Goal: Obtain resource: Download file/media

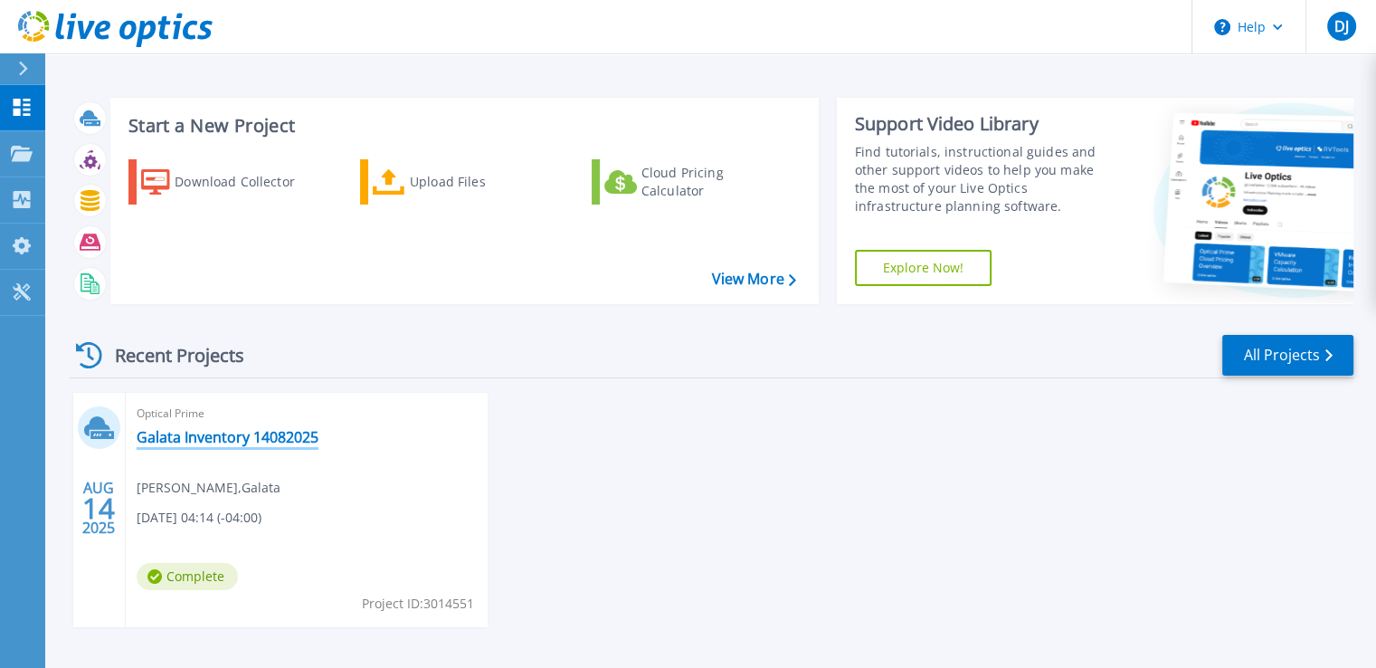
click at [235, 431] on link "Galata Inventory 14082025" at bounding box center [228, 437] width 182 height 18
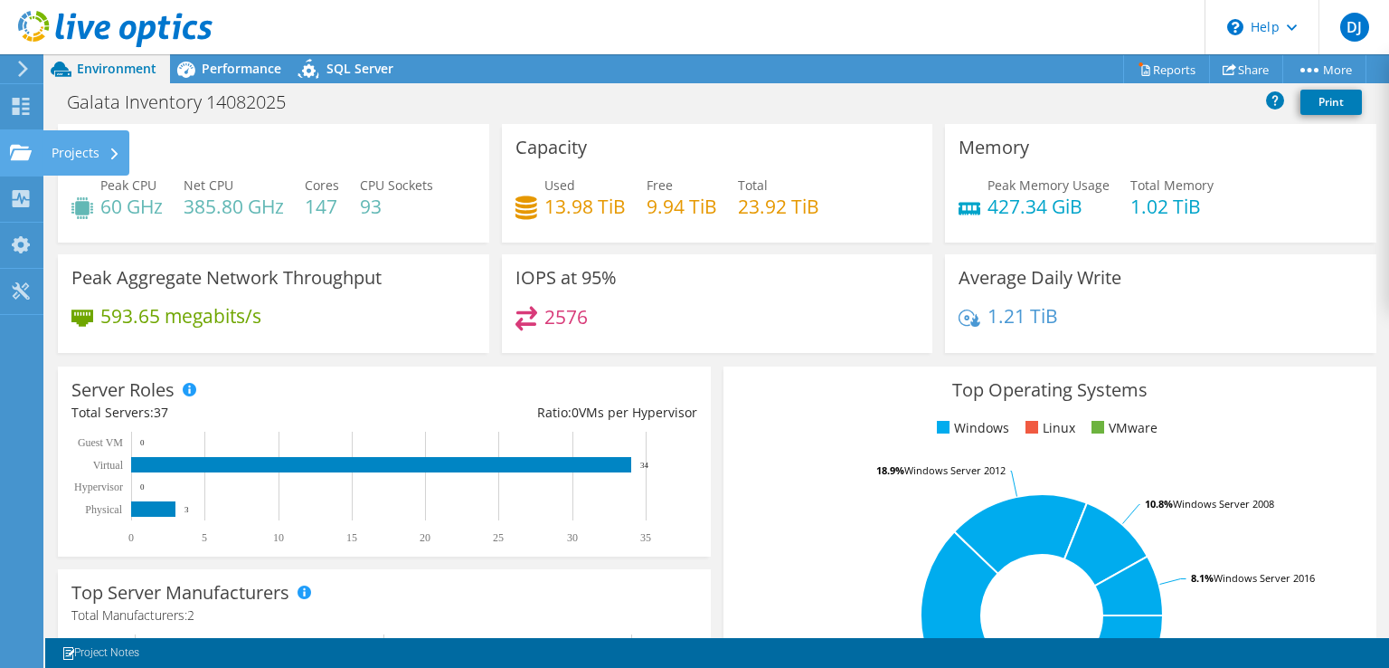
click at [111, 152] on icon at bounding box center [114, 154] width 7 height 12
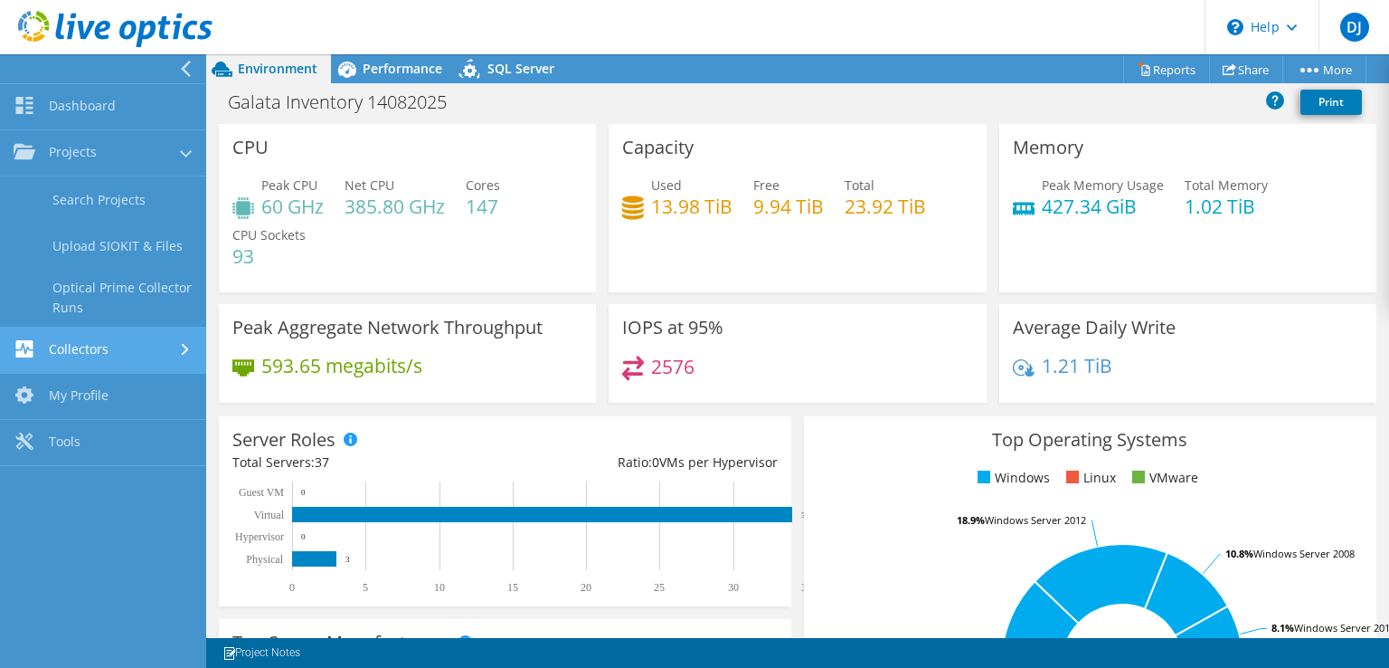
click at [151, 347] on link "Collectors" at bounding box center [103, 350] width 206 height 46
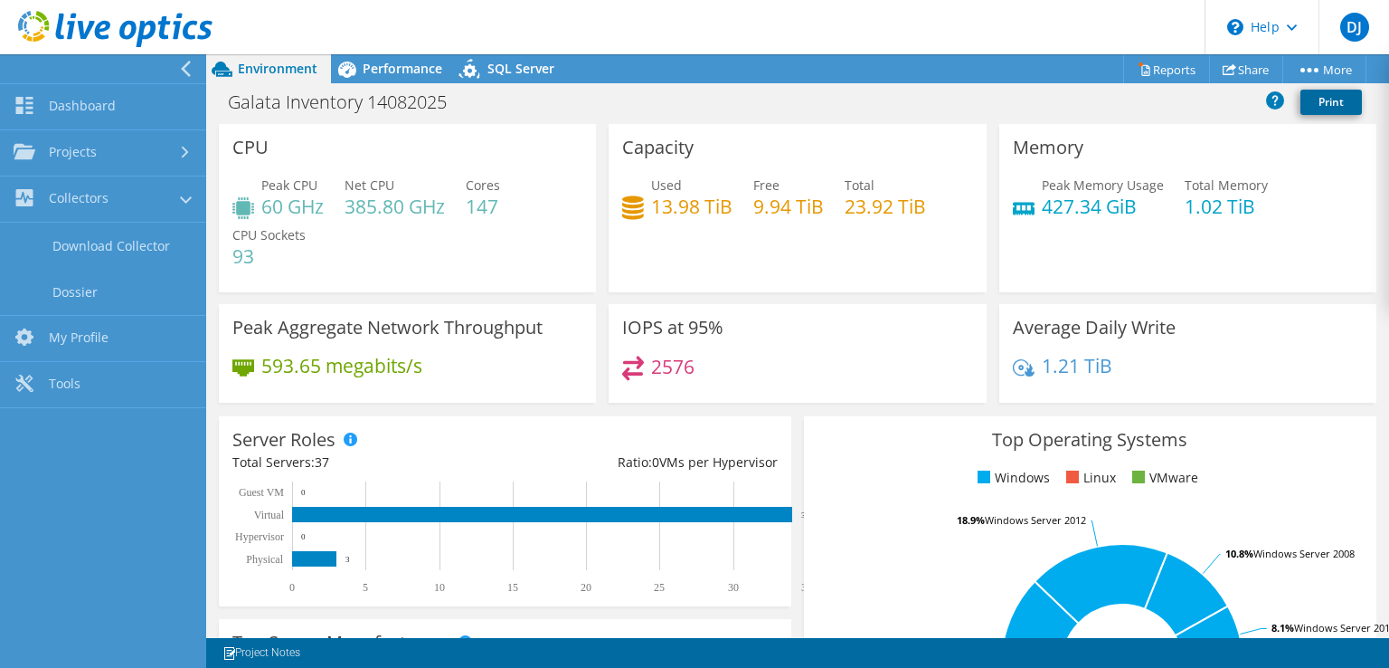
click at [1328, 107] on link "Print" at bounding box center [1332, 102] width 62 height 25
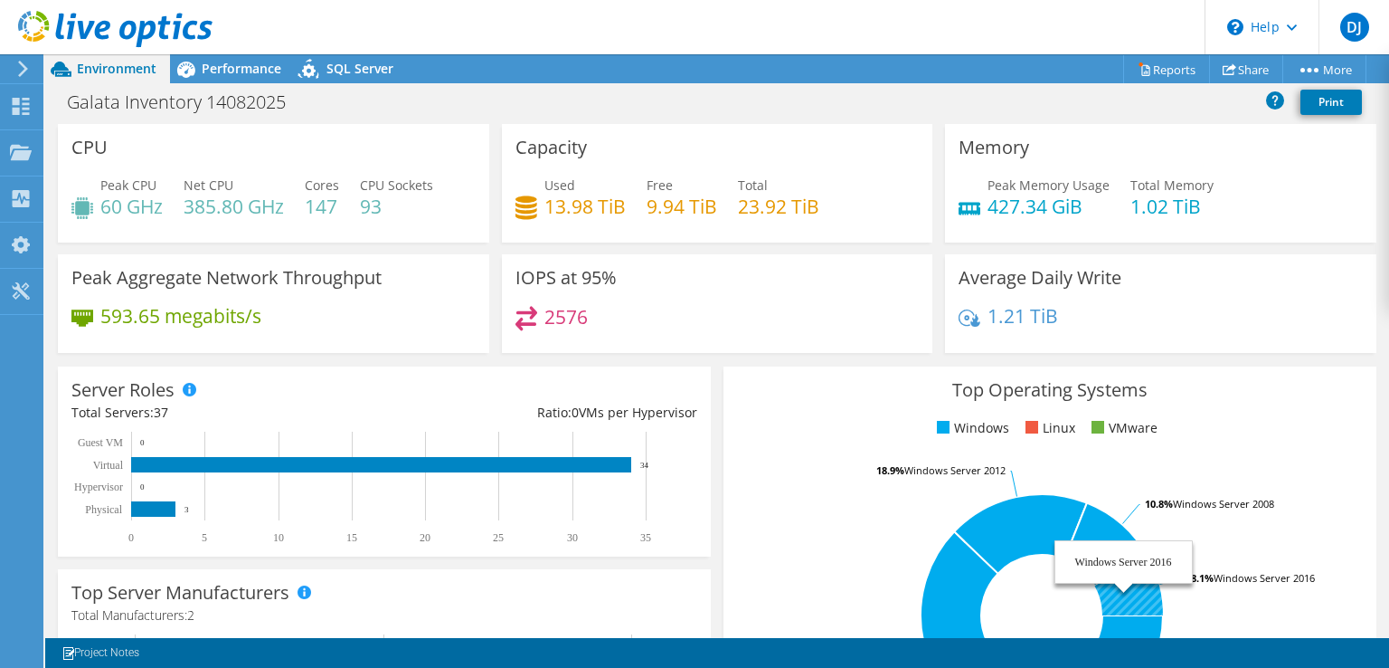
click at [1111, 582] on icon at bounding box center [1128, 584] width 69 height 59
click at [1163, 72] on link "Reports" at bounding box center [1166, 69] width 87 height 28
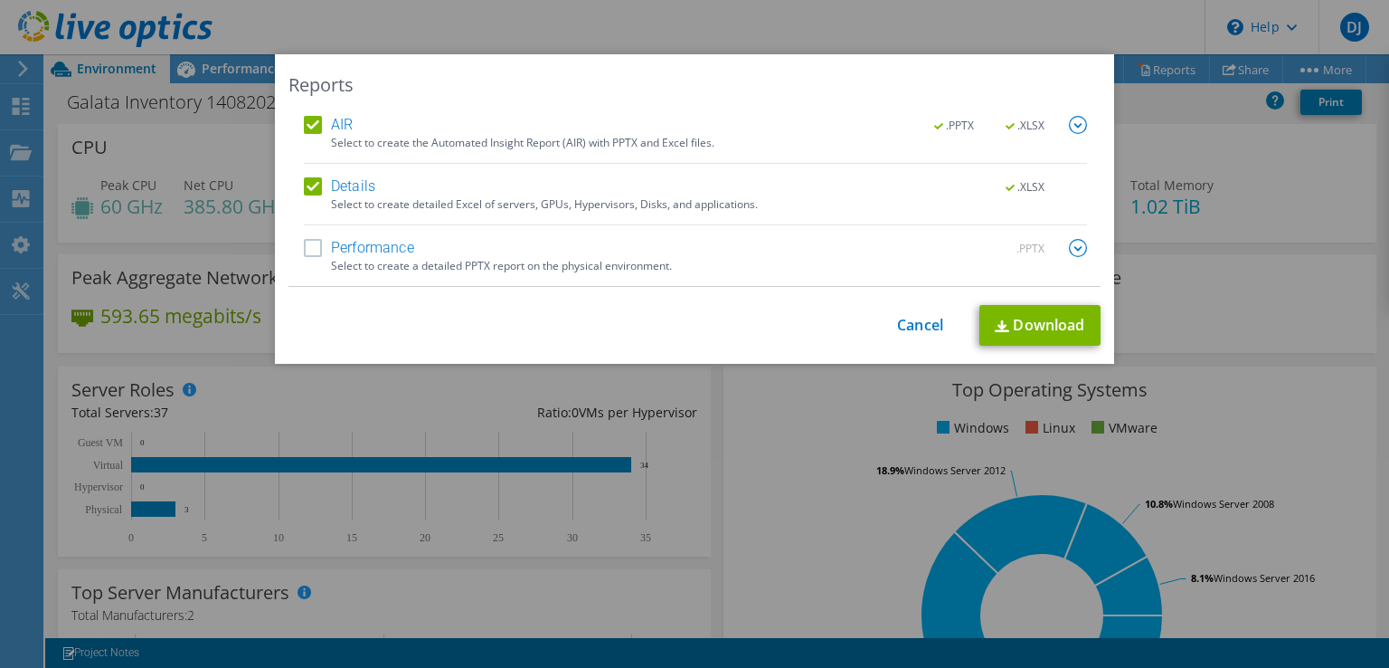
click at [314, 250] on label "Performance" at bounding box center [359, 248] width 110 height 18
click at [0, 0] on input "Performance" at bounding box center [0, 0] width 0 height 0
click at [1020, 329] on link "Download" at bounding box center [1040, 325] width 121 height 41
click at [911, 327] on link "Cancel" at bounding box center [920, 325] width 46 height 17
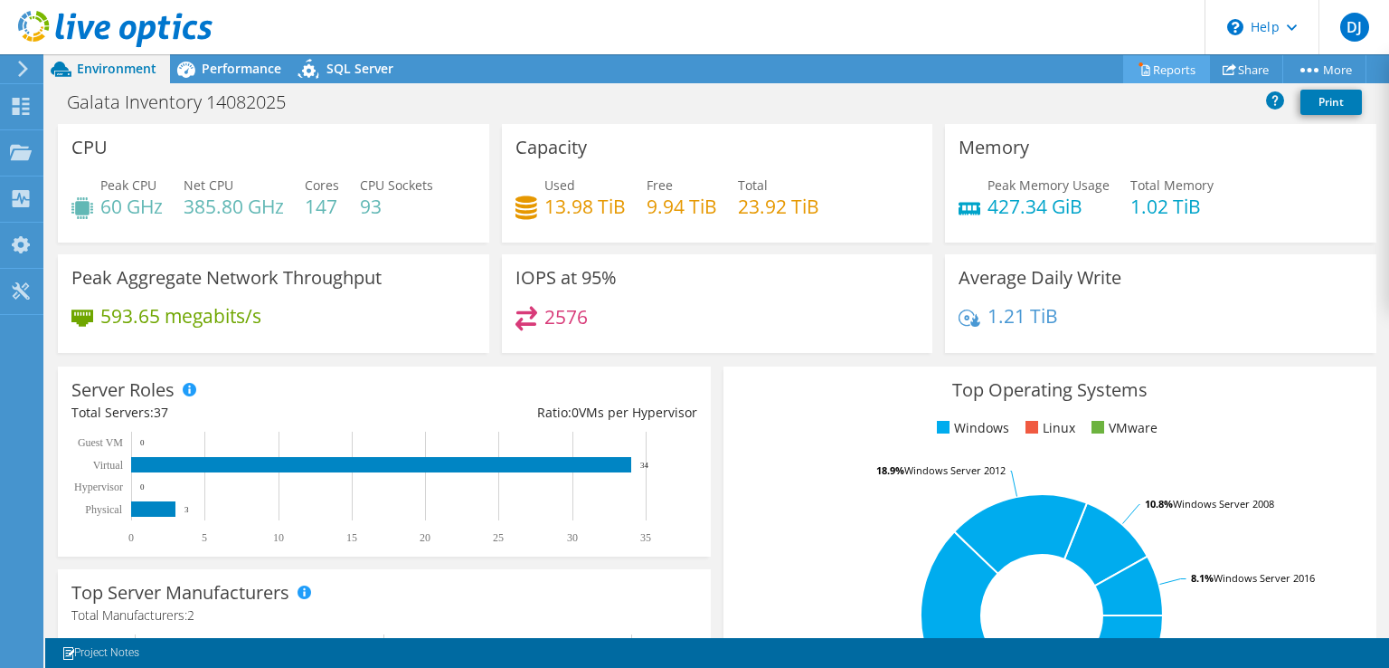
click at [1154, 69] on link "Reports" at bounding box center [1166, 69] width 87 height 28
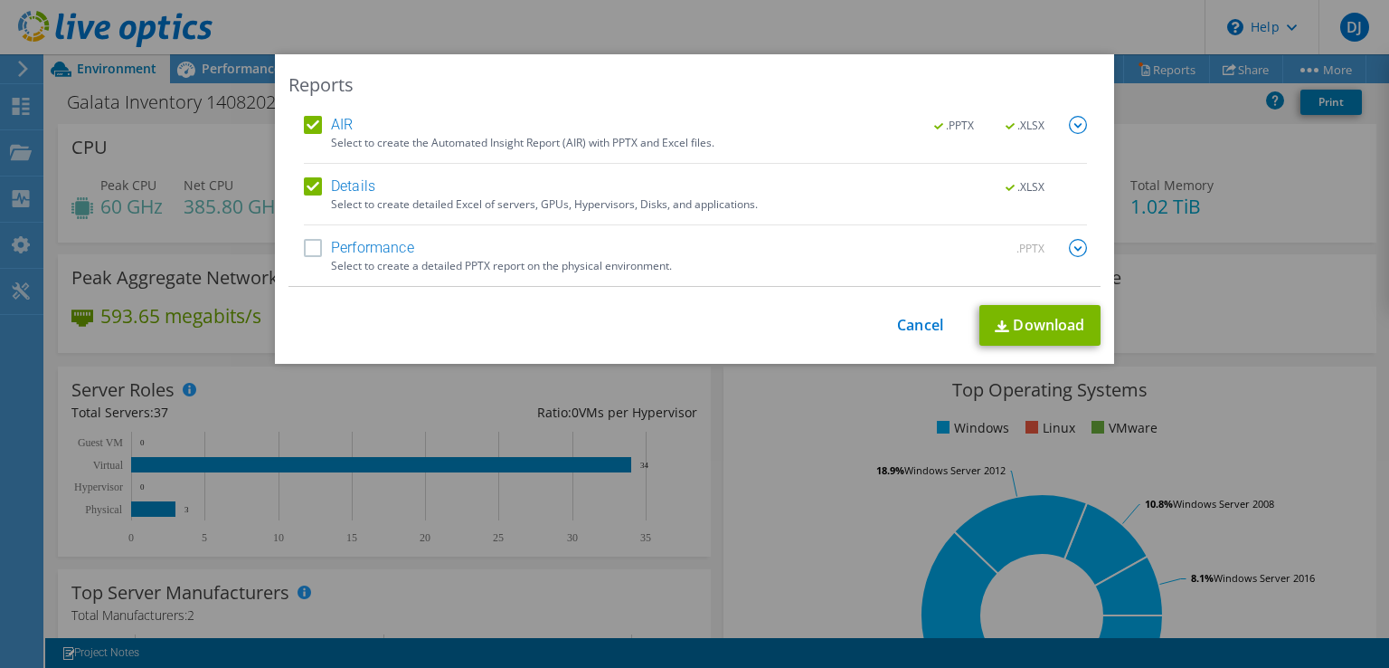
click at [311, 251] on label "Performance" at bounding box center [359, 248] width 110 height 18
click at [0, 0] on input "Performance" at bounding box center [0, 0] width 0 height 0
click at [1069, 248] on img at bounding box center [1078, 248] width 18 height 18
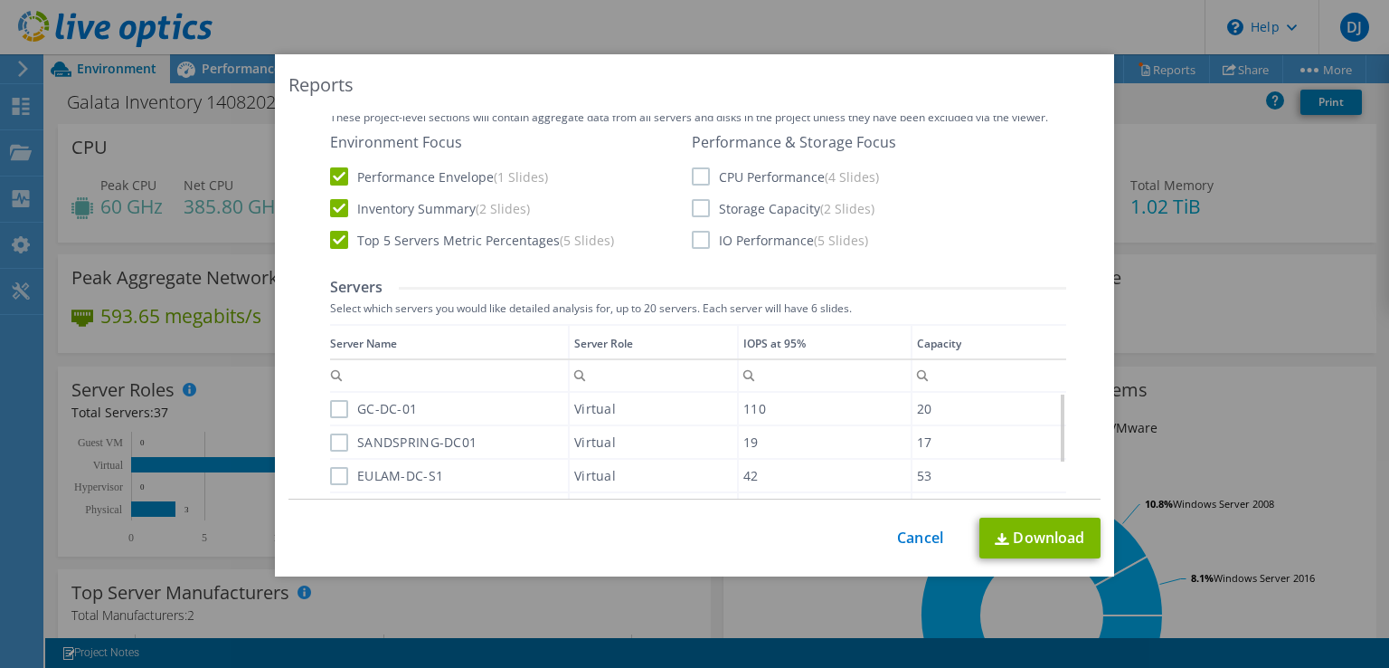
scroll to position [303, 0]
click at [700, 169] on label "CPU Performance (4 Slides)" at bounding box center [785, 174] width 187 height 18
click at [0, 0] on input "CPU Performance (4 Slides)" at bounding box center [0, 0] width 0 height 0
click at [695, 208] on label "Storage Capacity (2 Slides)" at bounding box center [783, 205] width 183 height 18
click at [0, 0] on input "Storage Capacity (2 Slides)" at bounding box center [0, 0] width 0 height 0
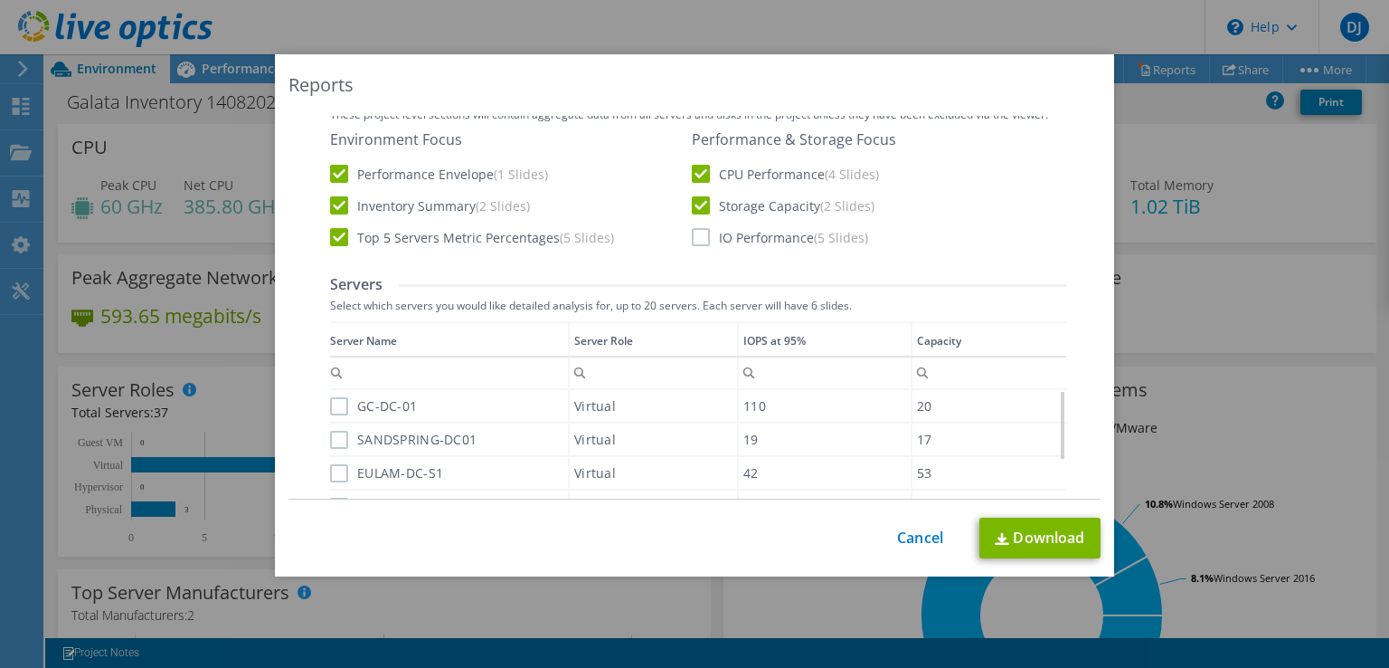
click at [695, 232] on label "IO Performance (5 Slides)" at bounding box center [780, 237] width 176 height 18
click at [0, 0] on input "IO Performance (5 Slides)" at bounding box center [0, 0] width 0 height 0
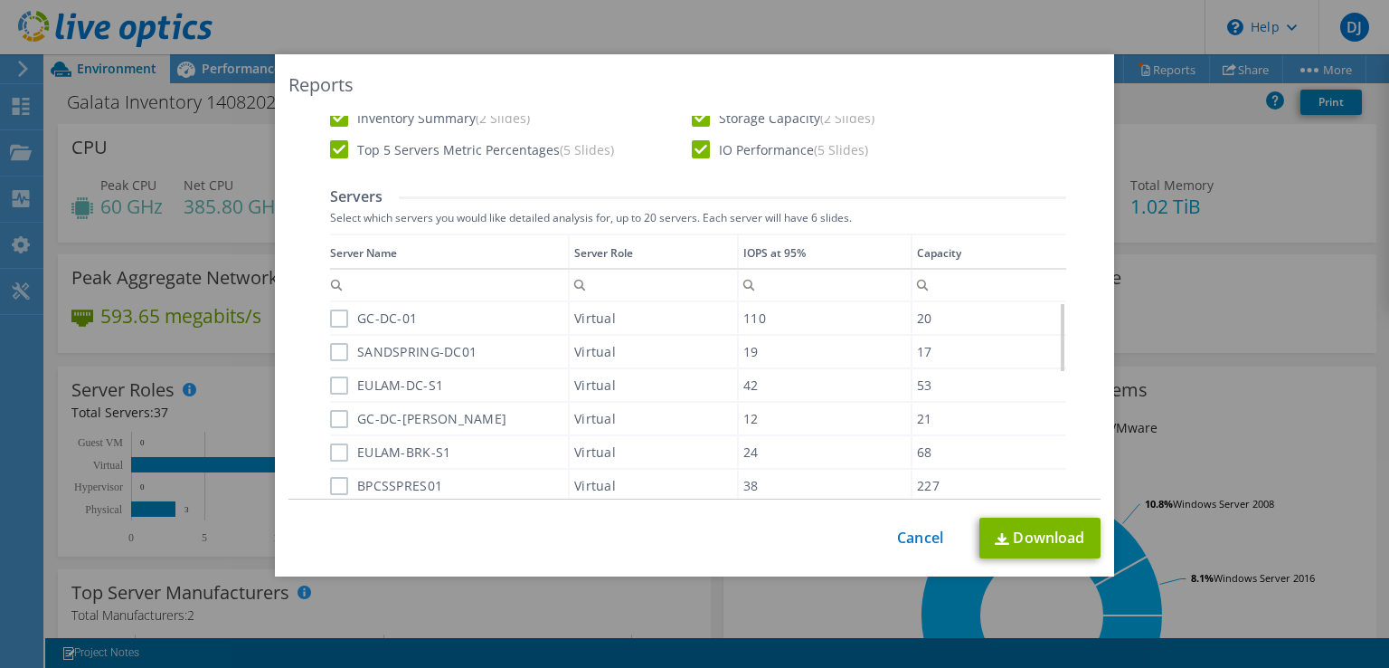
scroll to position [387, 0]
click at [332, 319] on label "GC-DC-01" at bounding box center [373, 322] width 87 height 18
click at [0, 0] on input "GC-DC-01" at bounding box center [0, 0] width 0 height 0
click at [332, 353] on label "SANDSPRING-DC01" at bounding box center [403, 355] width 147 height 18
click at [0, 0] on input "SANDSPRING-DC01" at bounding box center [0, 0] width 0 height 0
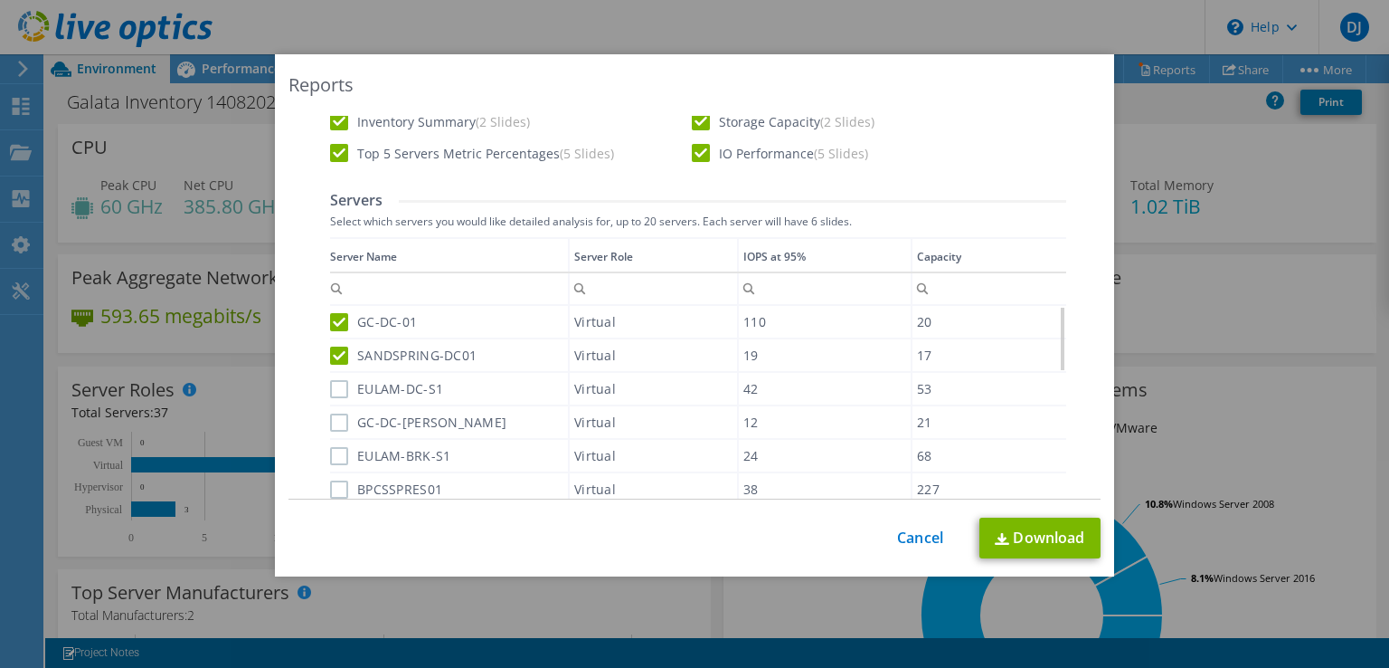
click at [332, 388] on label "EULAM-DC-S1" at bounding box center [386, 389] width 113 height 18
click at [0, 0] on input "EULAM-DC-S1" at bounding box center [0, 0] width 0 height 0
click at [332, 415] on label "GC-DC-[PERSON_NAME]" at bounding box center [418, 422] width 176 height 18
click at [0, 0] on input "GC-DC-[PERSON_NAME]" at bounding box center [0, 0] width 0 height 0
click at [334, 452] on label "EULAM-BRK-S1" at bounding box center [390, 456] width 120 height 18
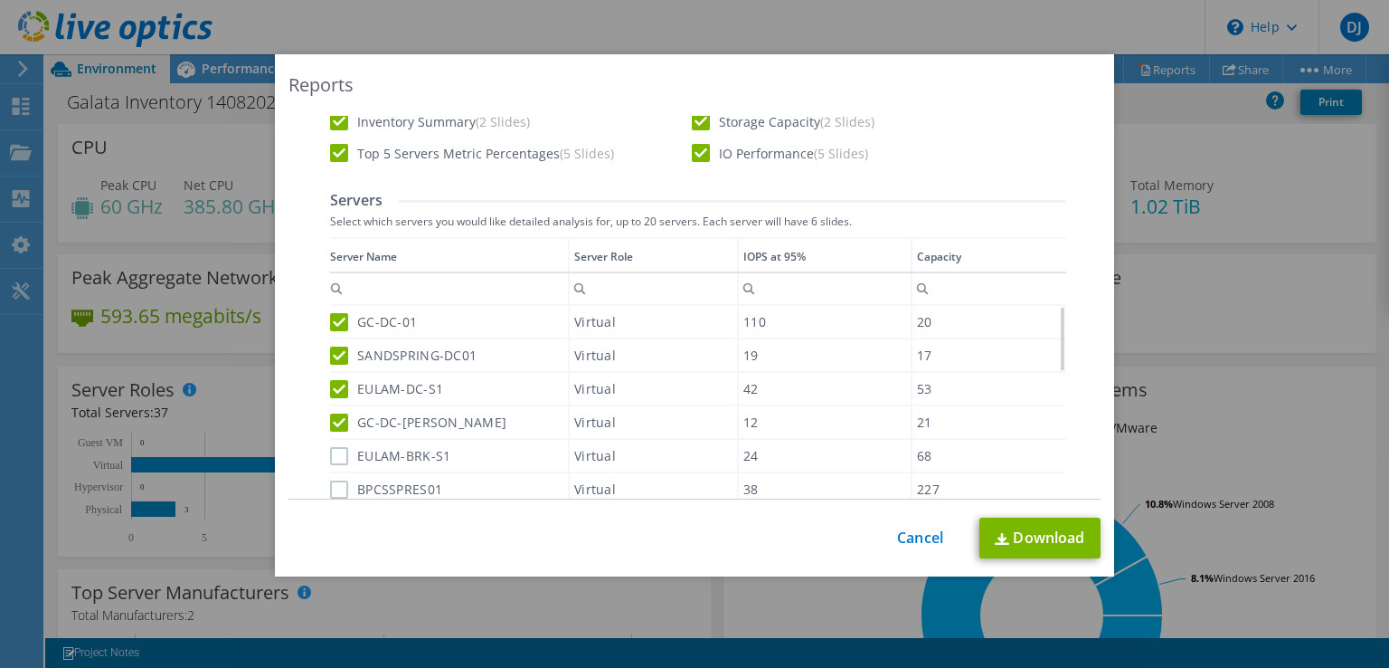
click at [0, 0] on input "EULAM-BRK-S1" at bounding box center [0, 0] width 0 height 0
click at [334, 488] on label "BPCSSPRES01" at bounding box center [386, 489] width 112 height 18
click at [0, 0] on input "BPCSSPRES01" at bounding box center [0, 0] width 0 height 0
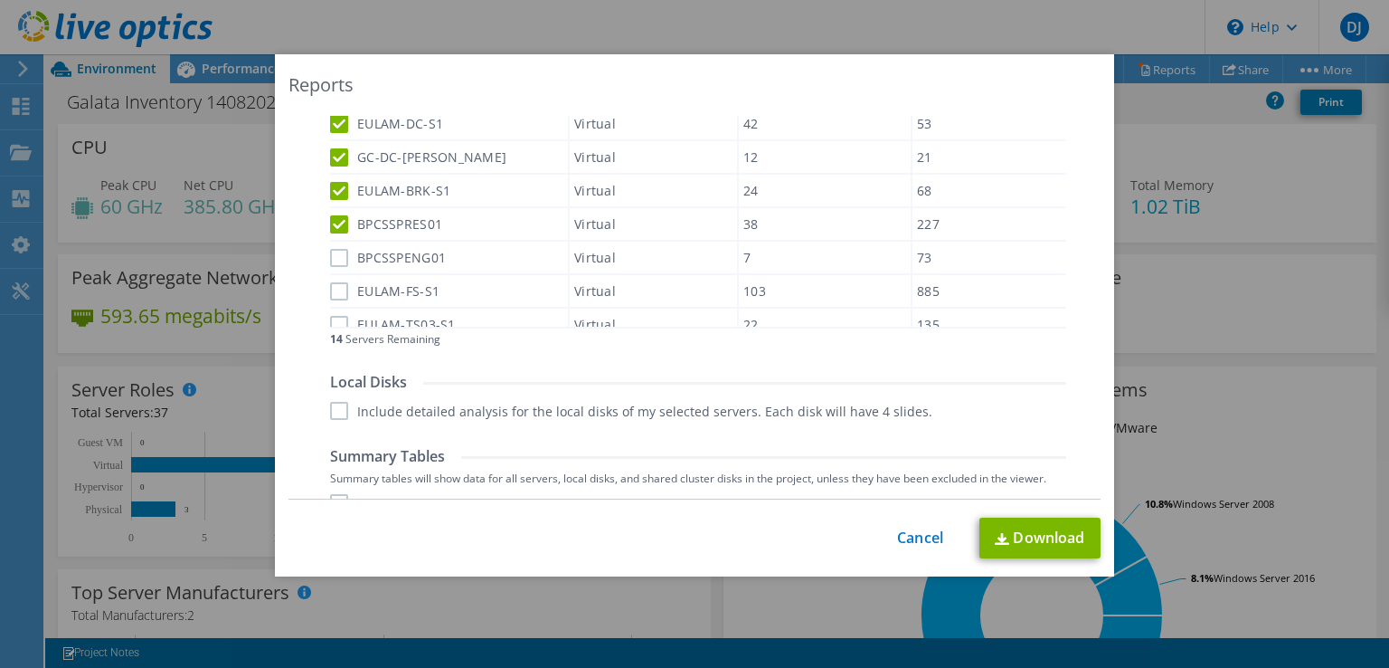
scroll to position [658, 0]
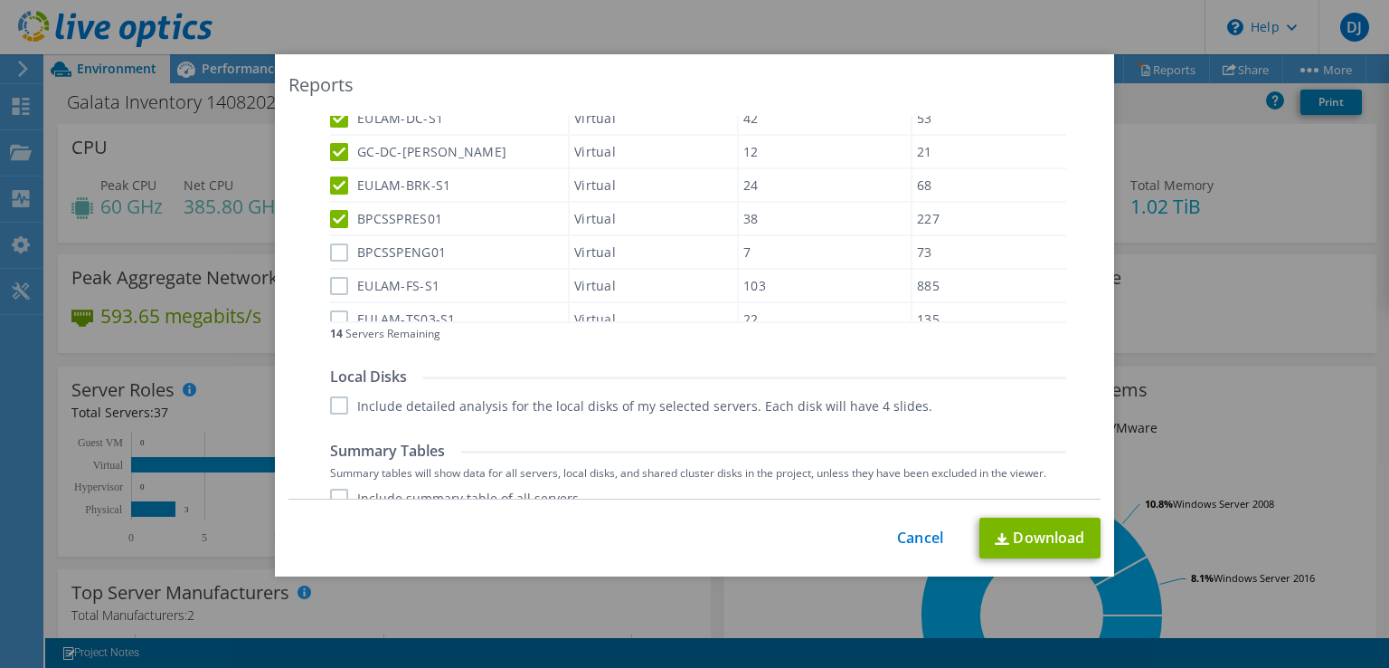
click at [336, 247] on label "BPCSSPENG01" at bounding box center [388, 252] width 116 height 18
click at [0, 0] on input "BPCSSPENG01" at bounding box center [0, 0] width 0 height 0
click at [335, 277] on label "EULAM-FS-S1" at bounding box center [384, 286] width 109 height 18
click at [0, 0] on input "EULAM-FS-S1" at bounding box center [0, 0] width 0 height 0
click at [334, 312] on label "EULAM-TS03-S1" at bounding box center [393, 319] width 126 height 18
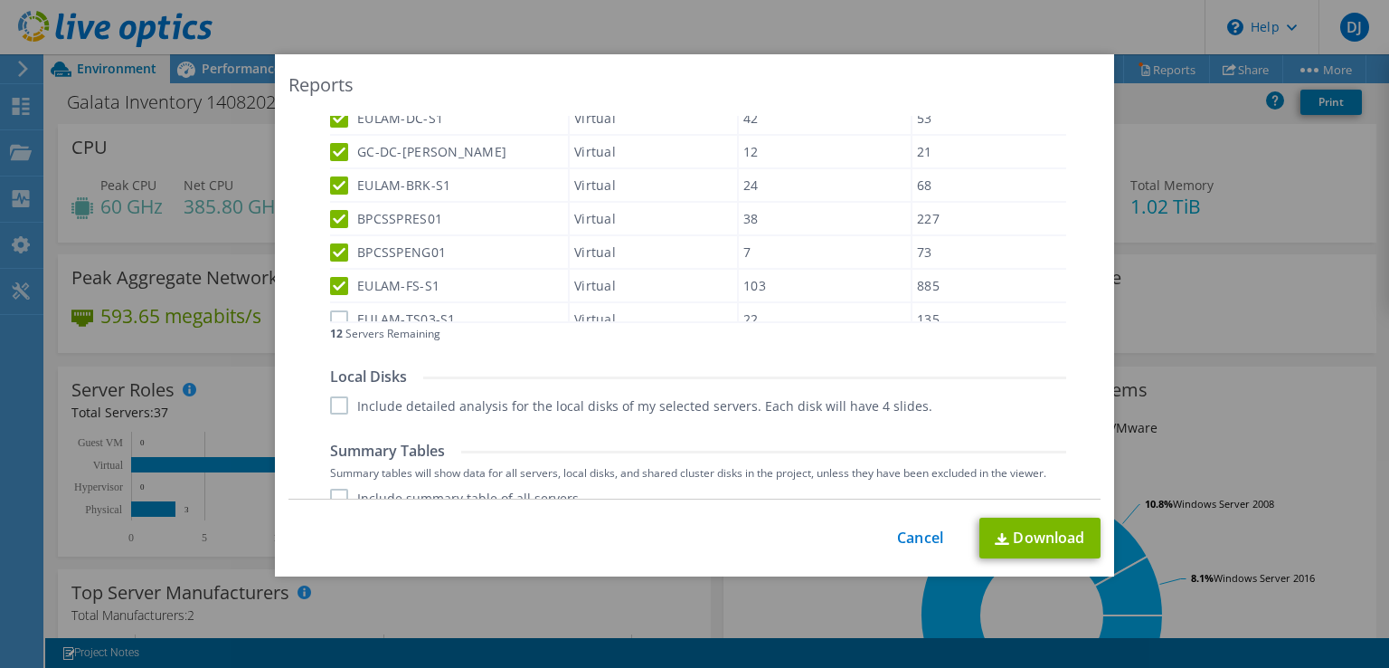
click at [0, 0] on input "EULAM-TS03-S1" at bounding box center [0, 0] width 0 height 0
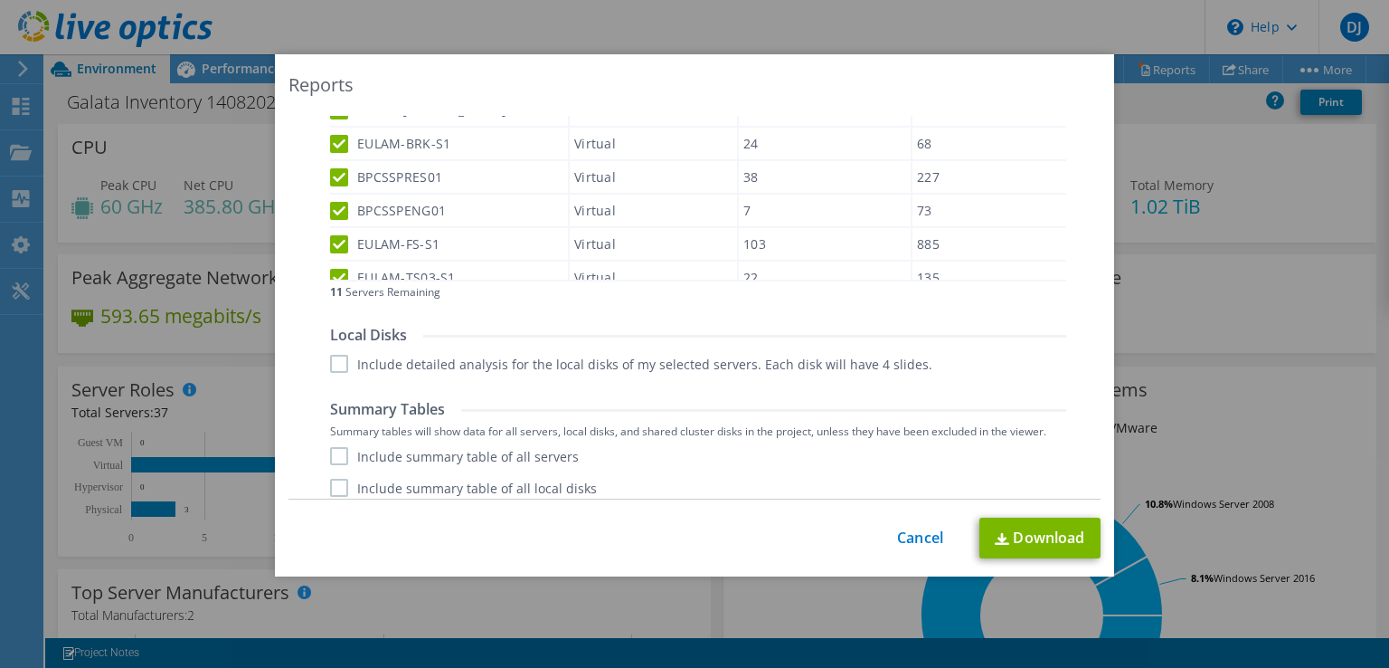
scroll to position [742, 0]
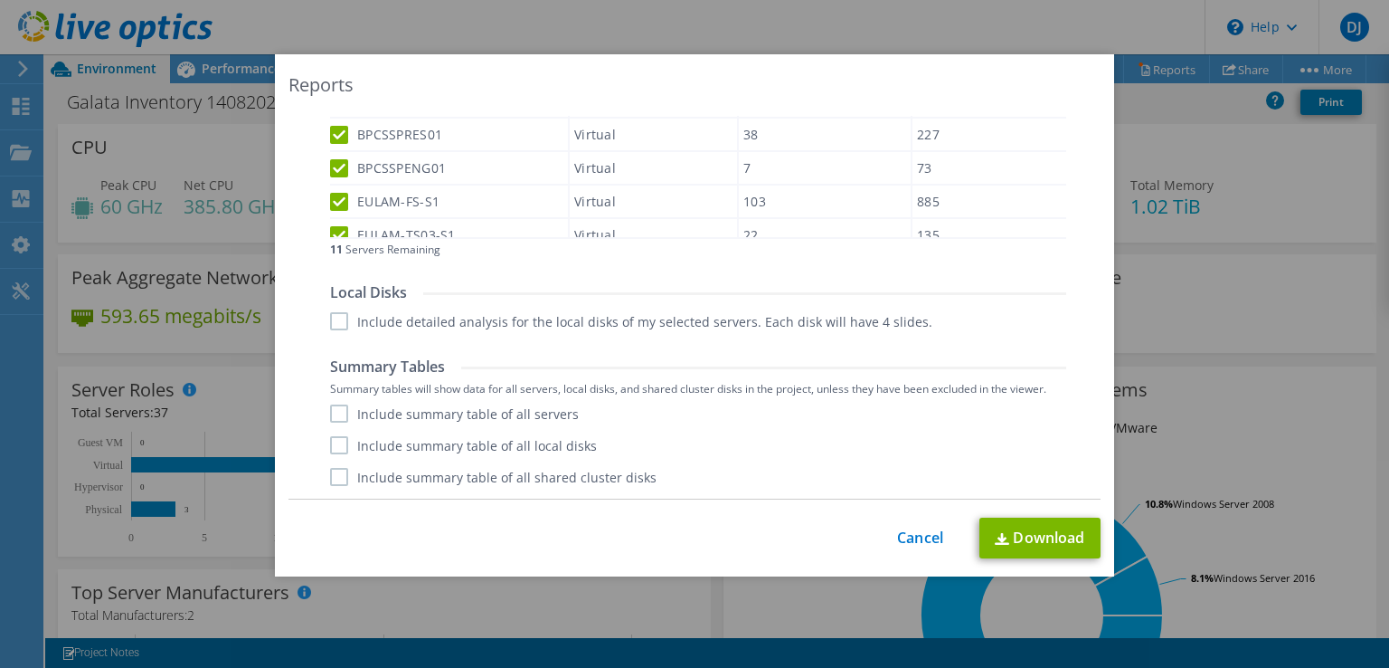
click at [332, 318] on label "Include detailed analysis for the local disks of my selected servers. Each disk…" at bounding box center [631, 321] width 602 height 18
click at [0, 0] on input "Include detailed analysis for the local disks of my selected servers. Each disk…" at bounding box center [0, 0] width 0 height 0
click at [330, 408] on label "Include summary table of all servers" at bounding box center [454, 413] width 249 height 18
click at [0, 0] on input "Include summary table of all servers" at bounding box center [0, 0] width 0 height 0
click at [330, 440] on label "Include summary table of all local disks" at bounding box center [463, 445] width 267 height 18
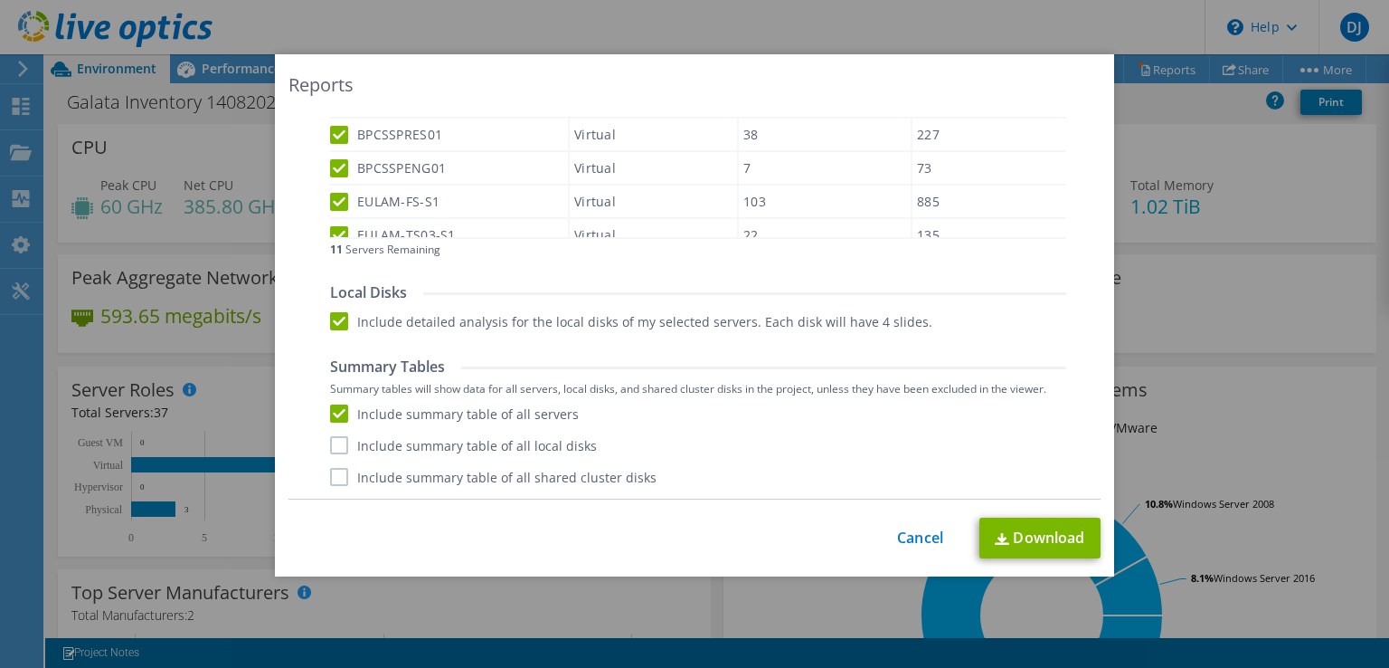
click at [0, 0] on input "Include summary table of all local disks" at bounding box center [0, 0] width 0 height 0
click at [334, 478] on label "Include summary table of all shared cluster disks" at bounding box center [493, 477] width 327 height 18
click at [0, 0] on input "Include summary table of all shared cluster disks" at bounding box center [0, 0] width 0 height 0
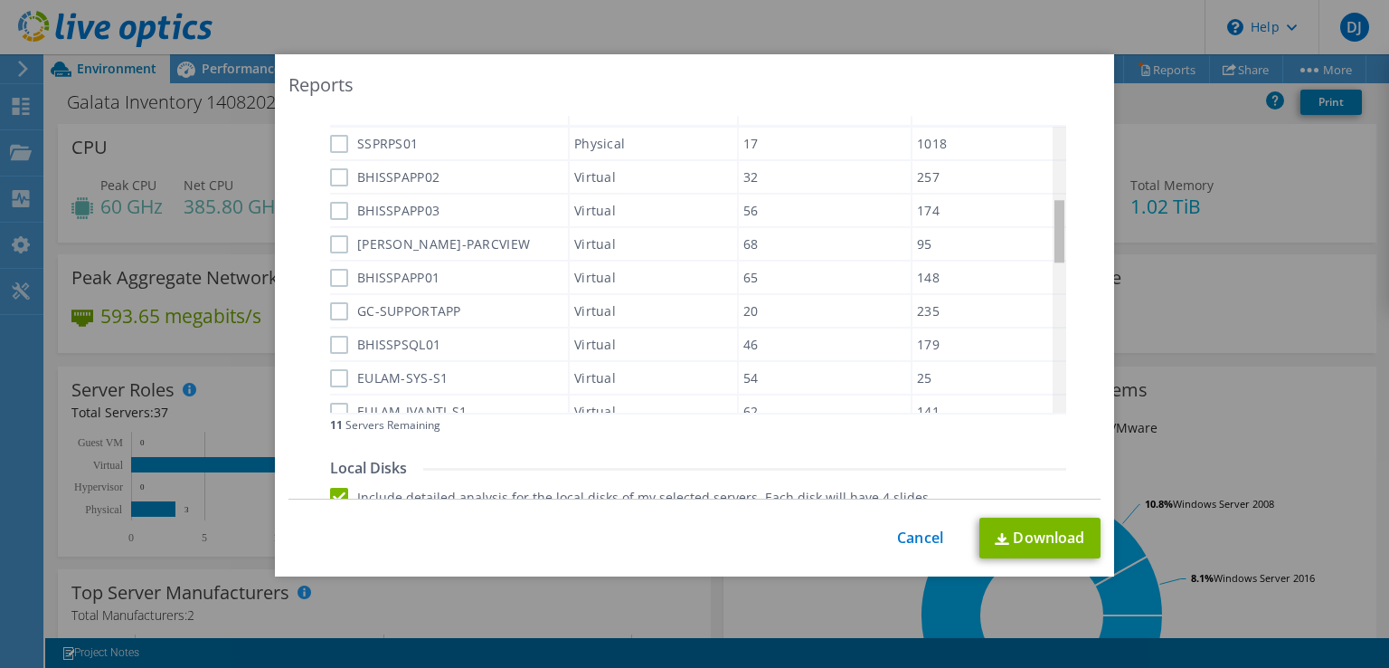
scroll to position [308, 0]
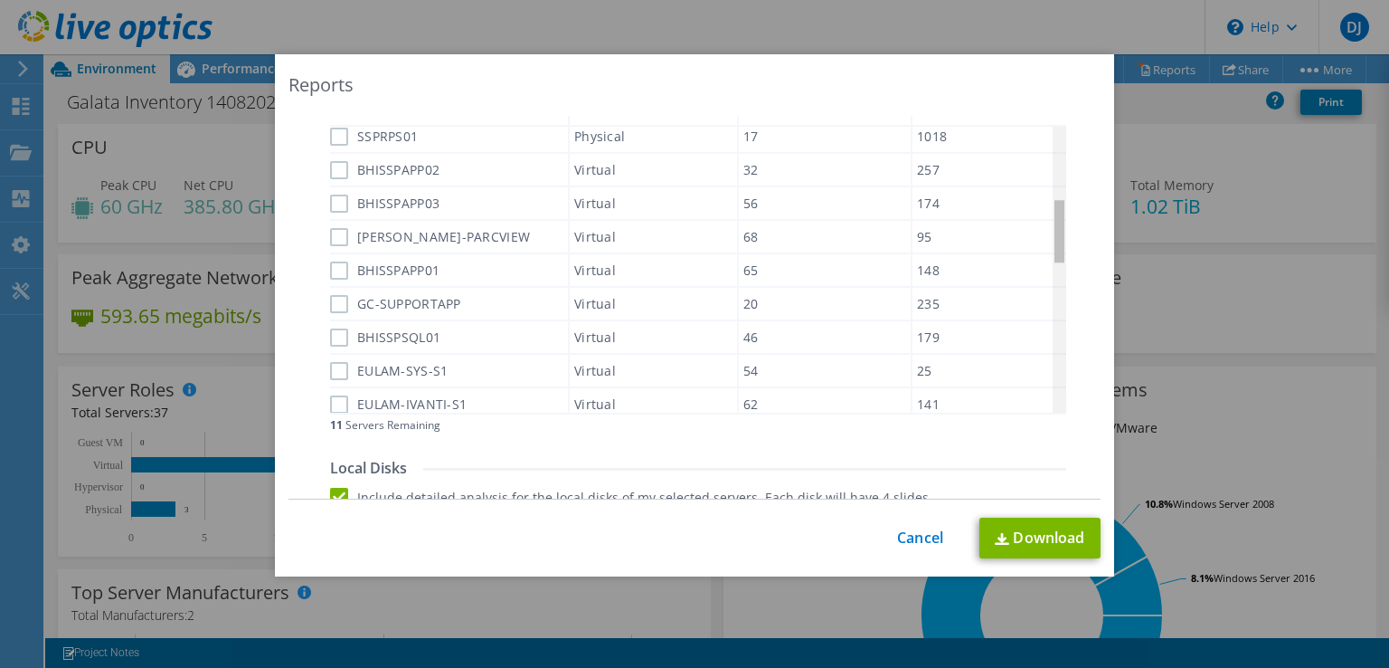
drag, startPoint x: 1055, startPoint y: 178, endPoint x: 1053, endPoint y: 260, distance: 81.4
click at [1053, 260] on body "DJ End User [PERSON_NAME] [PERSON_NAME][EMAIL_ADDRESS][DOMAIN_NAME] [GEOGRAPHIC…" at bounding box center [694, 334] width 1389 height 668
click at [336, 129] on label "SSPRPS01" at bounding box center [374, 137] width 88 height 18
click at [0, 0] on input "SSPRPS01" at bounding box center [0, 0] width 0 height 0
click at [336, 160] on label "BHISSPAPP02" at bounding box center [384, 169] width 109 height 18
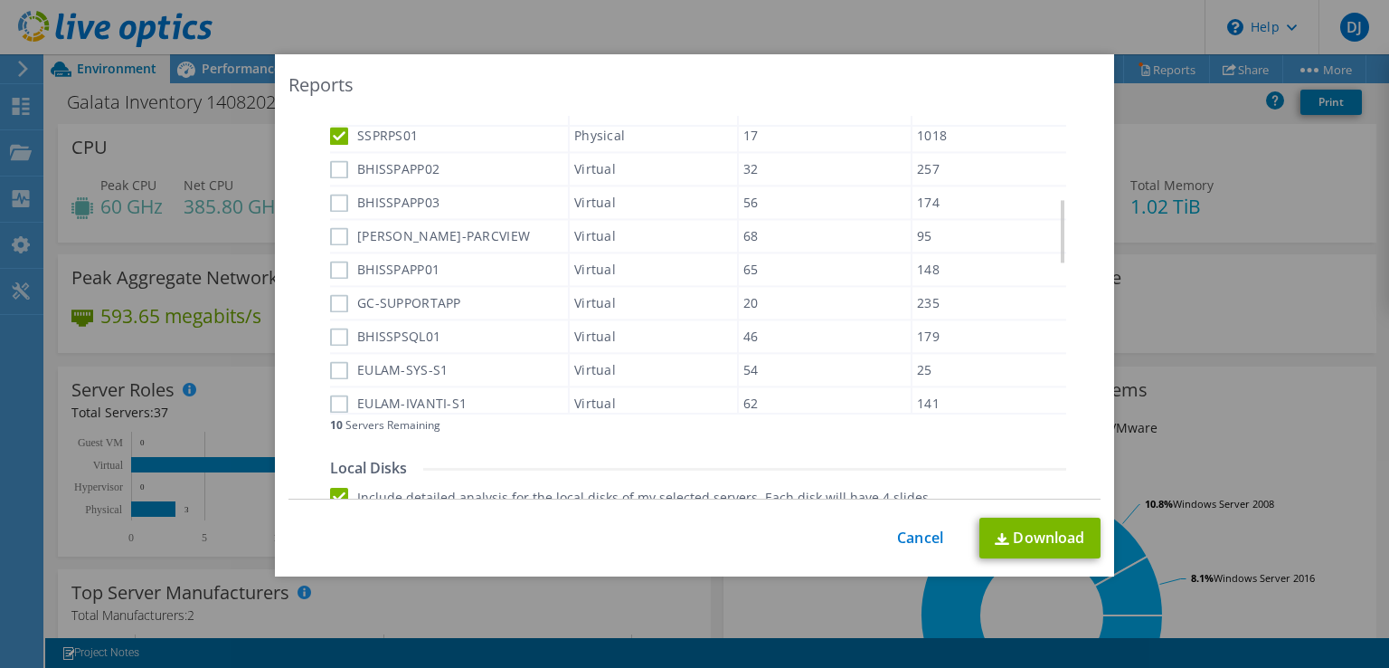
click at [0, 0] on input "BHISSPAPP02" at bounding box center [0, 0] width 0 height 0
click at [330, 195] on label "BHISSPAPP03" at bounding box center [384, 202] width 109 height 18
click at [0, 0] on input "BHISSPAPP03" at bounding box center [0, 0] width 0 height 0
click at [331, 227] on label "[PERSON_NAME]-PARCVIEW" at bounding box center [430, 235] width 200 height 18
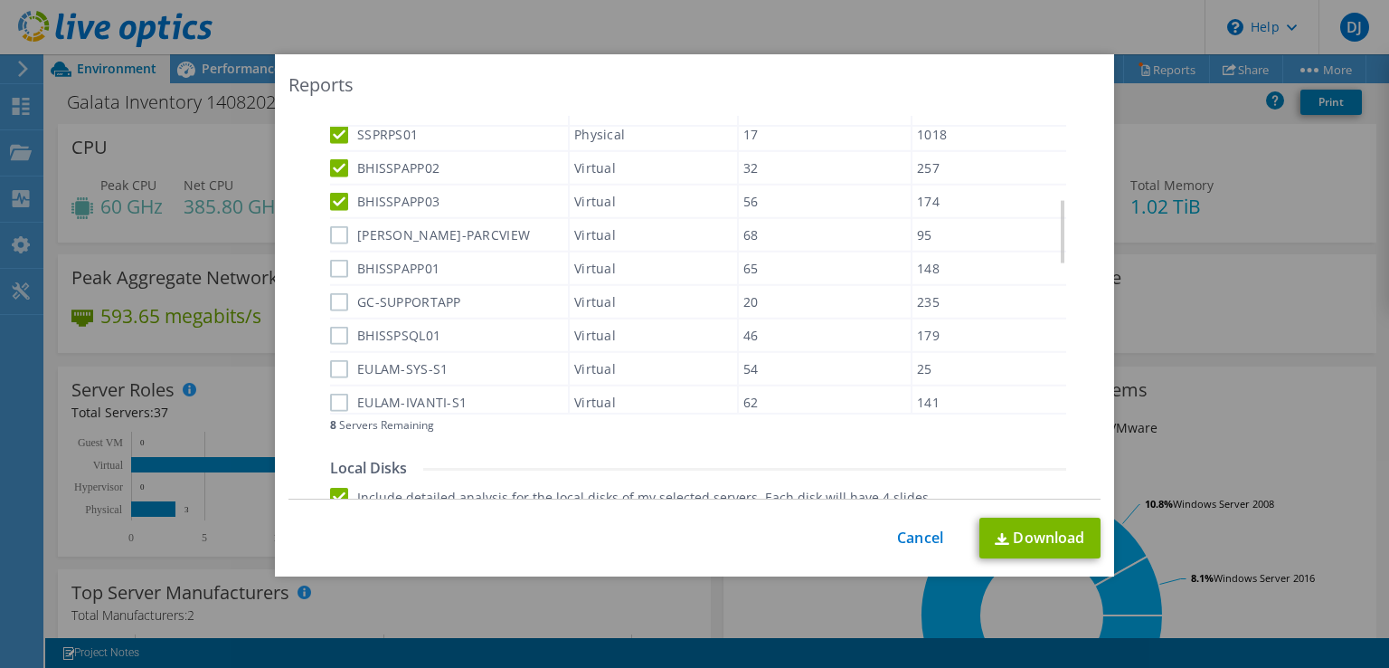
click at [0, 0] on input "[PERSON_NAME]-PARCVIEW" at bounding box center [0, 0] width 0 height 0
click at [331, 259] on label "BHISSPAPP01" at bounding box center [384, 268] width 109 height 18
click at [0, 0] on input "BHISSPAPP01" at bounding box center [0, 0] width 0 height 0
click at [331, 291] on label "GC-SUPPORTAPP" at bounding box center [395, 300] width 131 height 18
click at [0, 0] on input "GC-SUPPORTAPP" at bounding box center [0, 0] width 0 height 0
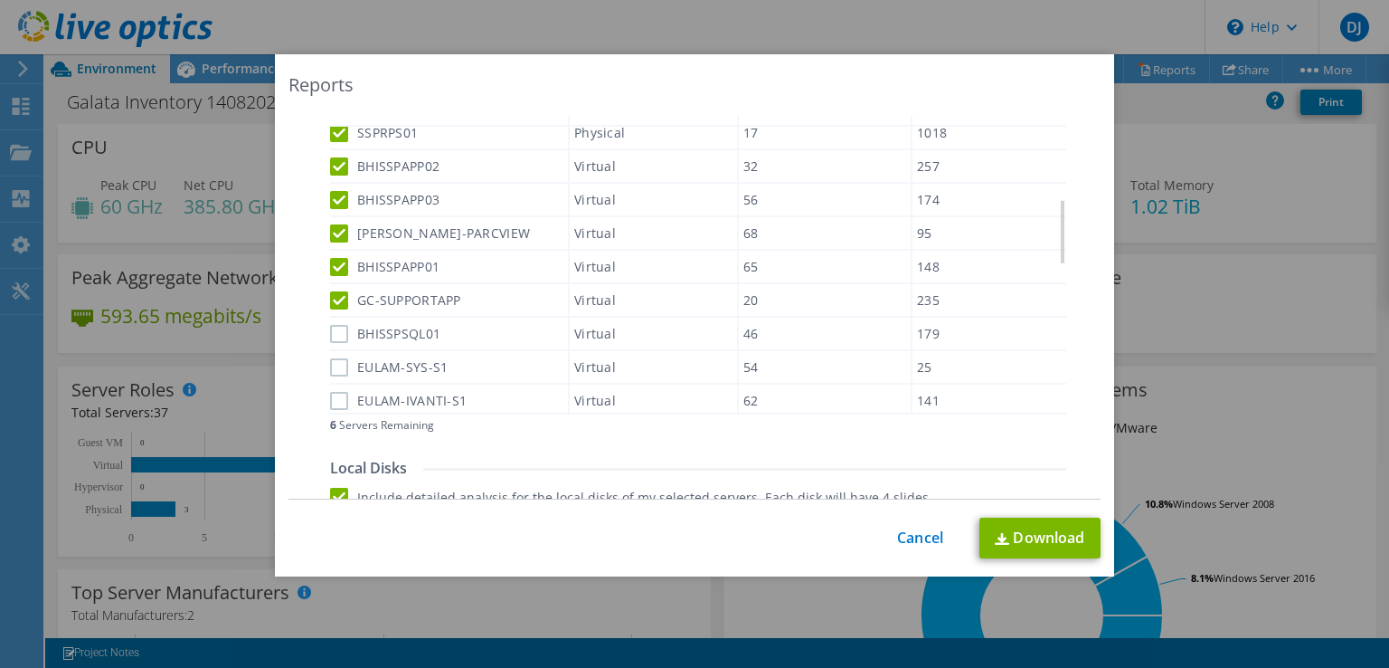
scroll to position [311, 0]
click at [330, 337] on div "BHISSPSQL01" at bounding box center [449, 333] width 238 height 32
click at [330, 365] on label "EULAM-SYS-S1" at bounding box center [389, 367] width 118 height 18
click at [0, 0] on input "EULAM-SYS-S1" at bounding box center [0, 0] width 0 height 0
click at [330, 335] on label "BHISSPSQL01" at bounding box center [385, 334] width 110 height 18
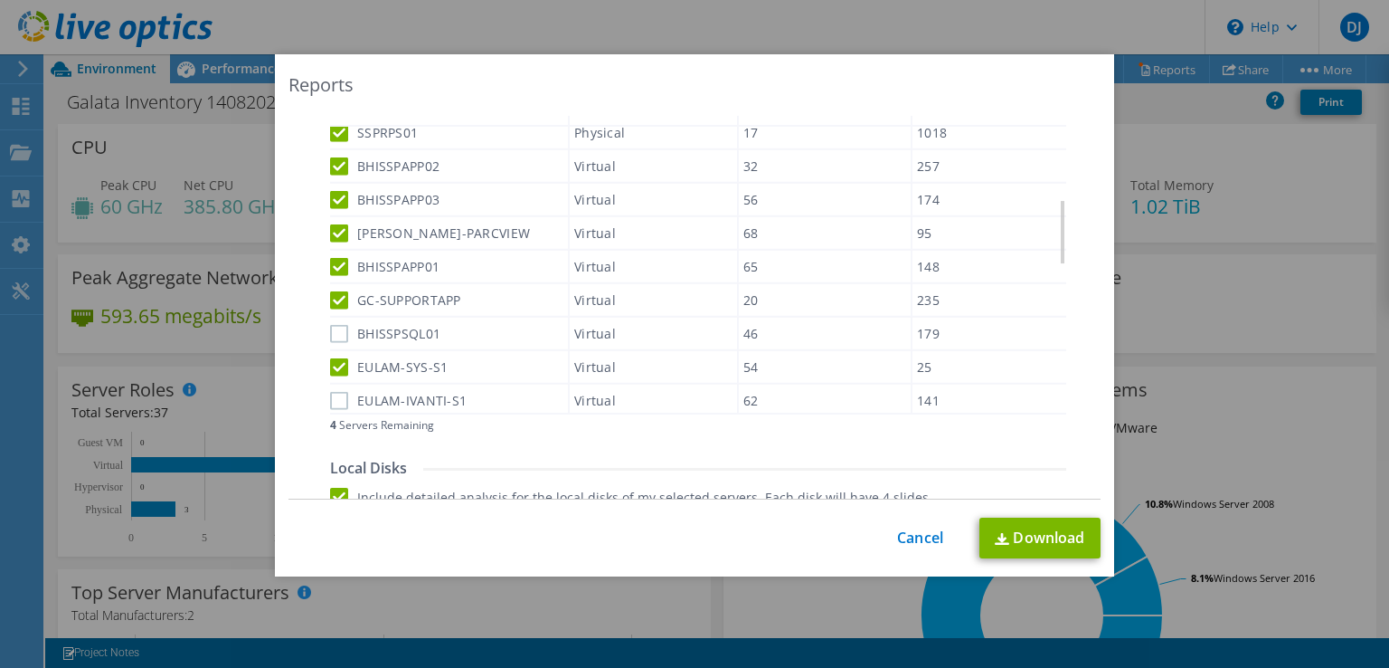
click at [0, 0] on input "BHISSPSQL01" at bounding box center [0, 0] width 0 height 0
click at [331, 393] on label "EULAM-IVANTI-S1" at bounding box center [398, 401] width 137 height 18
click at [0, 0] on input "EULAM-IVANTI-S1" at bounding box center [0, 0] width 0 height 0
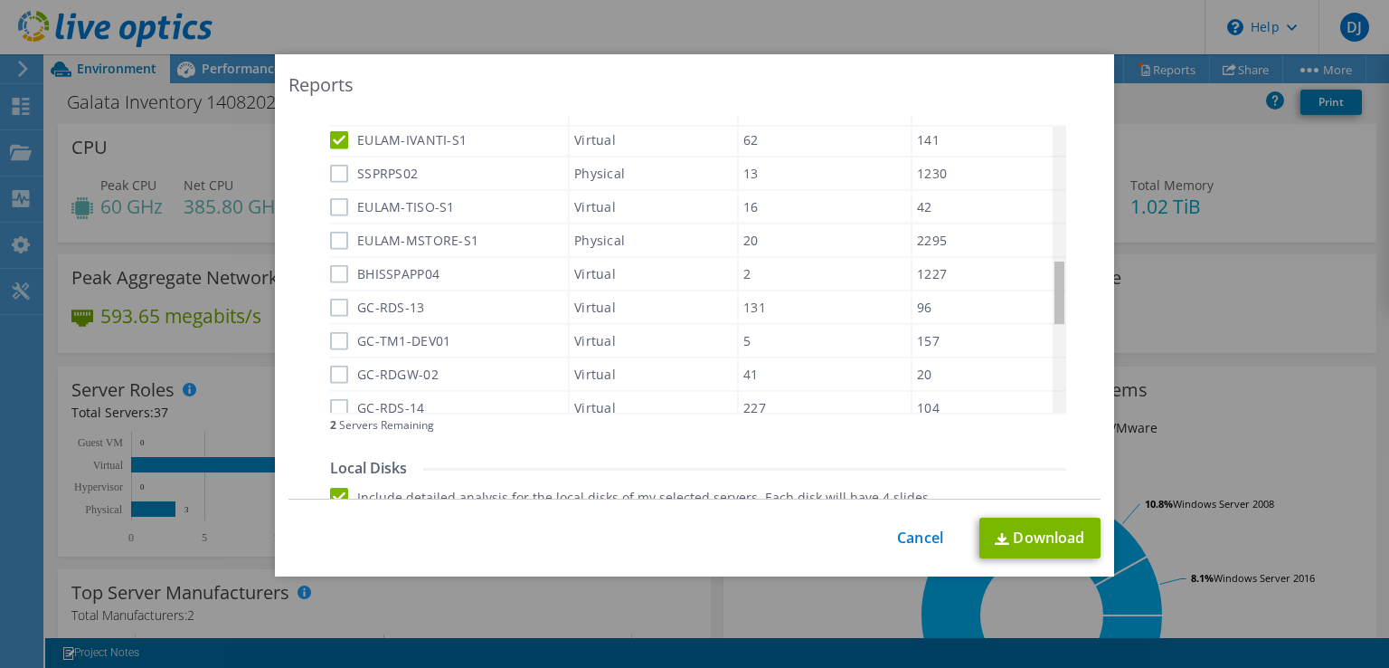
scroll to position [575, 0]
drag, startPoint x: 1053, startPoint y: 227, endPoint x: 1056, endPoint y: 298, distance: 71.5
click at [1056, 298] on body "DJ End User [PERSON_NAME] [PERSON_NAME][EMAIL_ADDRESS][DOMAIN_NAME] [GEOGRAPHIC…" at bounding box center [694, 334] width 1389 height 668
click at [333, 167] on label "SSPRPS02" at bounding box center [374, 170] width 88 height 18
click at [0, 0] on input "SSPRPS02" at bounding box center [0, 0] width 0 height 0
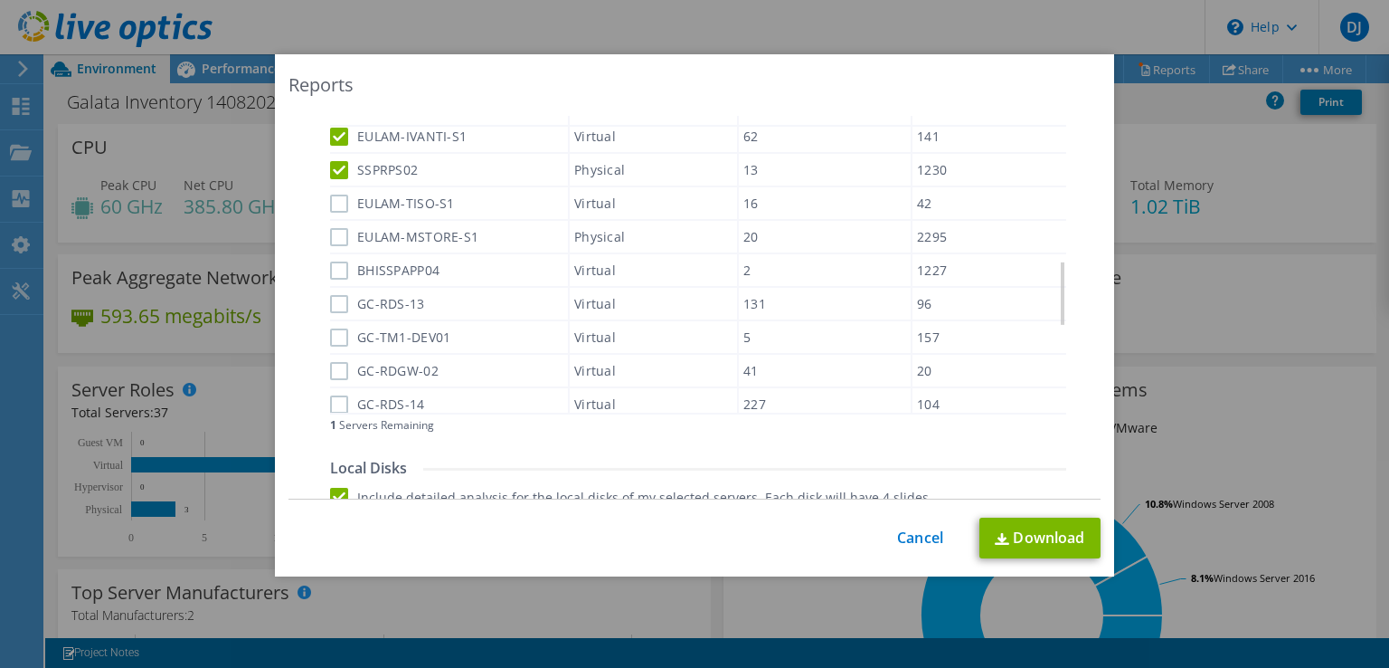
click at [332, 194] on label "EULAM-TISO-S1" at bounding box center [392, 203] width 125 height 18
click at [0, 0] on input "EULAM-TISO-S1" at bounding box center [0, 0] width 0 height 0
click at [333, 228] on label "EULAM-MSTORE-S1" at bounding box center [404, 237] width 148 height 18
click at [0, 0] on input "EULAM-MSTORE-S1" at bounding box center [0, 0] width 0 height 0
click at [331, 262] on label "BHISSPAPP04" at bounding box center [384, 270] width 109 height 18
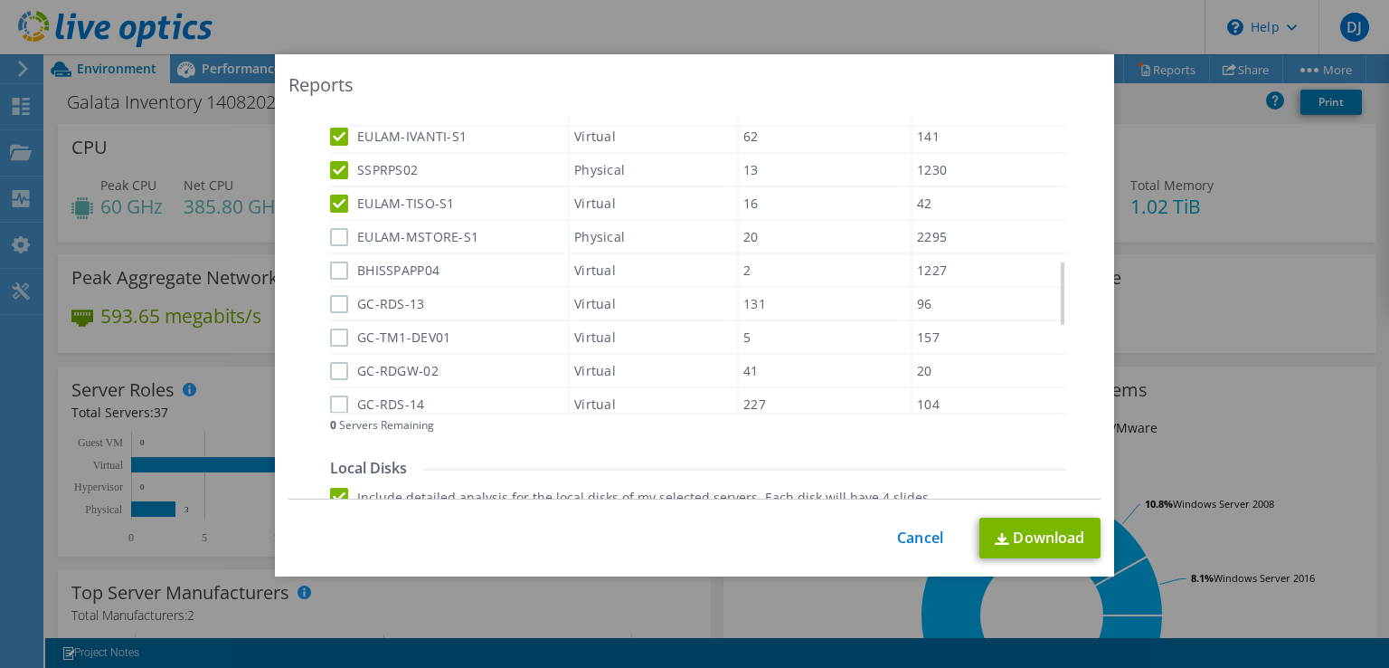
click at [0, 0] on input "BHISSPAPP04" at bounding box center [0, 0] width 0 height 0
click at [334, 228] on label "EULAM-MSTORE-S1" at bounding box center [404, 237] width 148 height 18
click at [0, 0] on input "EULAM-MSTORE-S1" at bounding box center [0, 0] width 0 height 0
click at [336, 261] on label "BHISSPAPP04" at bounding box center [384, 270] width 109 height 18
click at [0, 0] on input "BHISSPAPP04" at bounding box center [0, 0] width 0 height 0
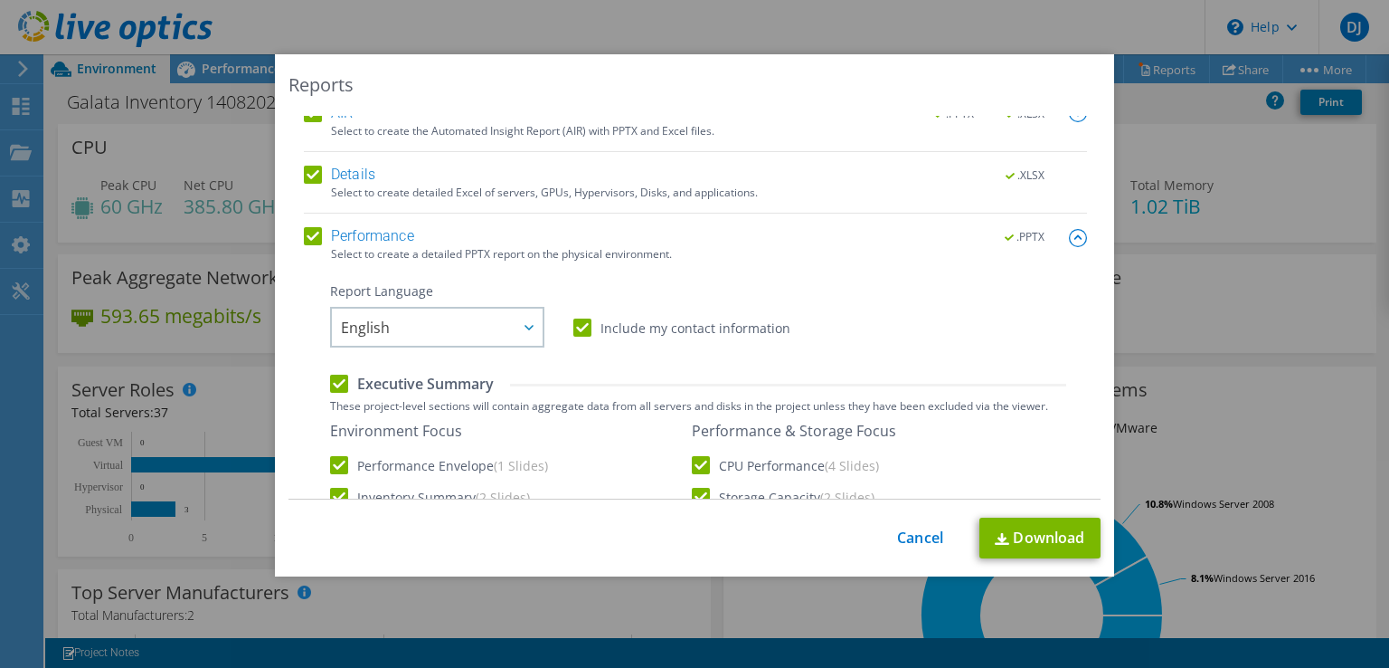
scroll to position [0, 0]
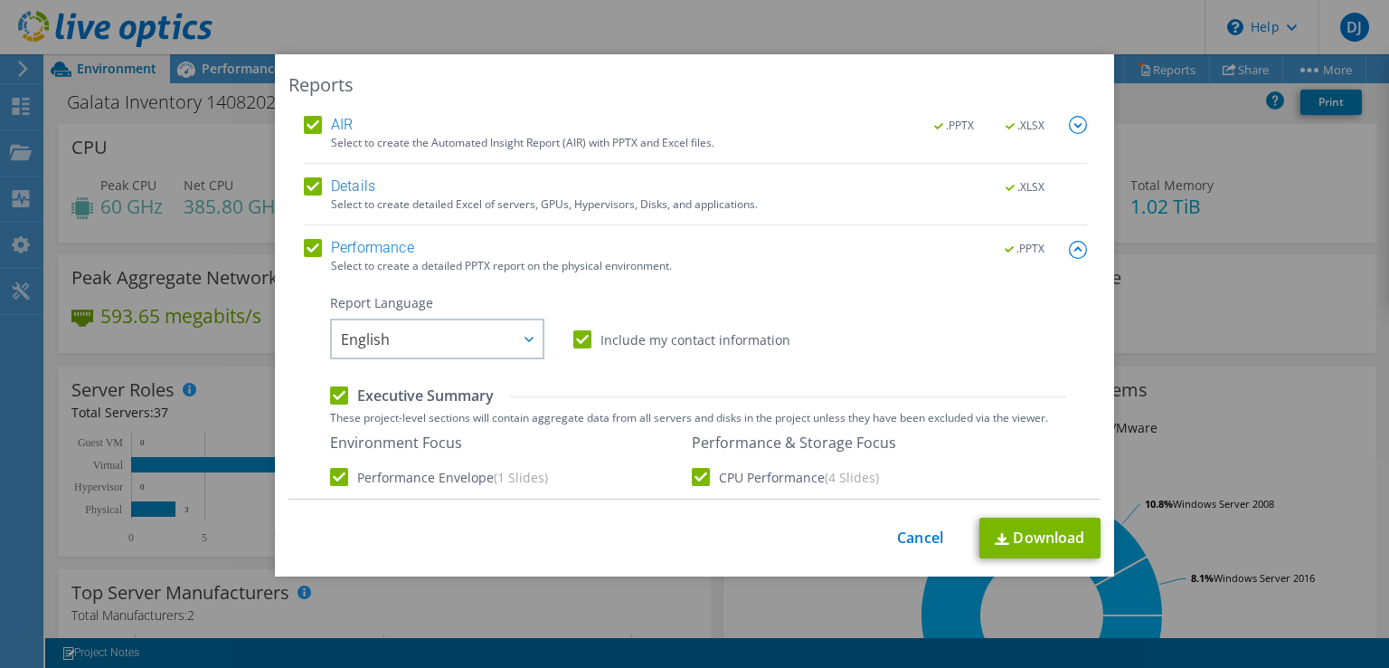
click at [1069, 124] on img at bounding box center [1078, 125] width 18 height 18
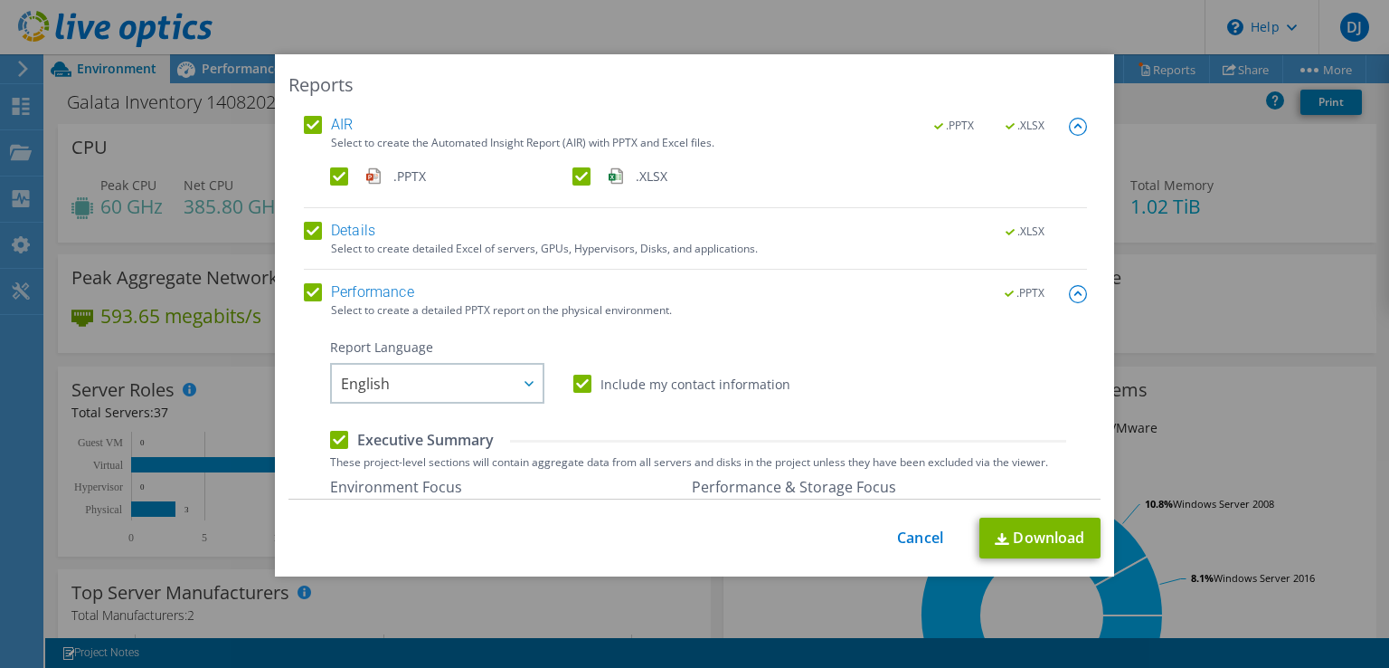
click at [1069, 122] on img at bounding box center [1078, 127] width 18 height 18
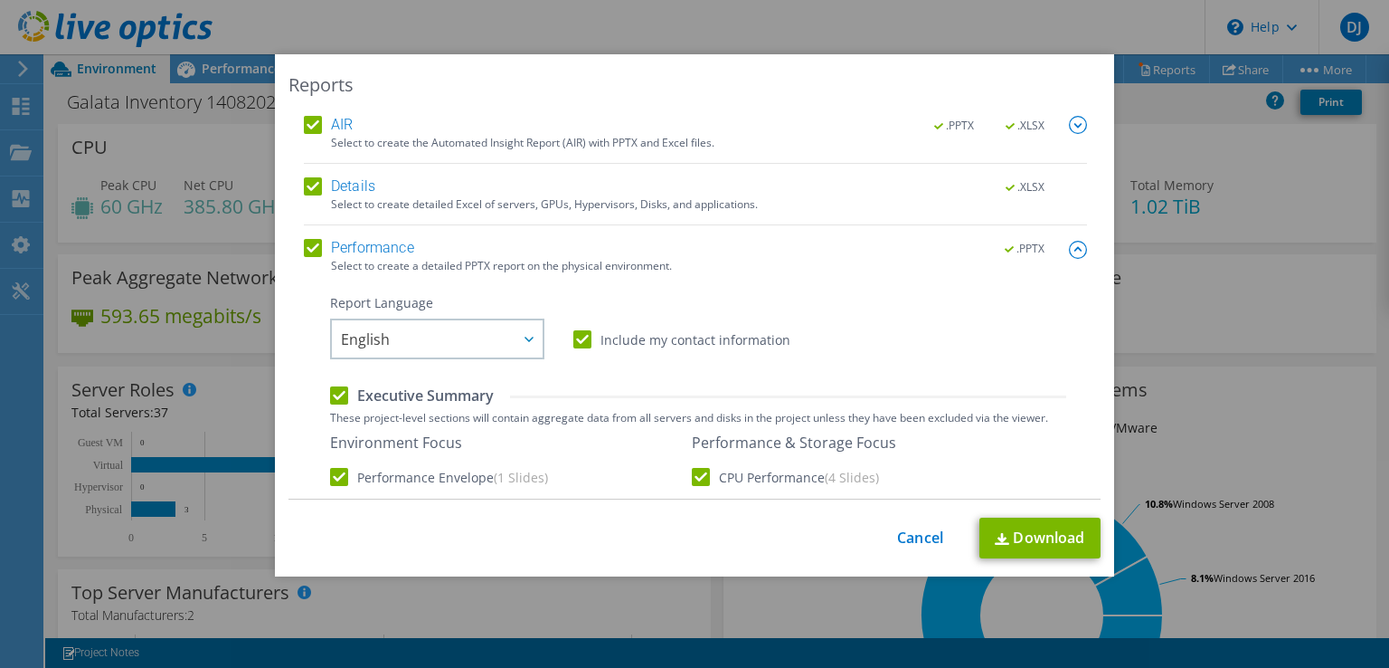
click at [1069, 249] on img at bounding box center [1078, 250] width 18 height 18
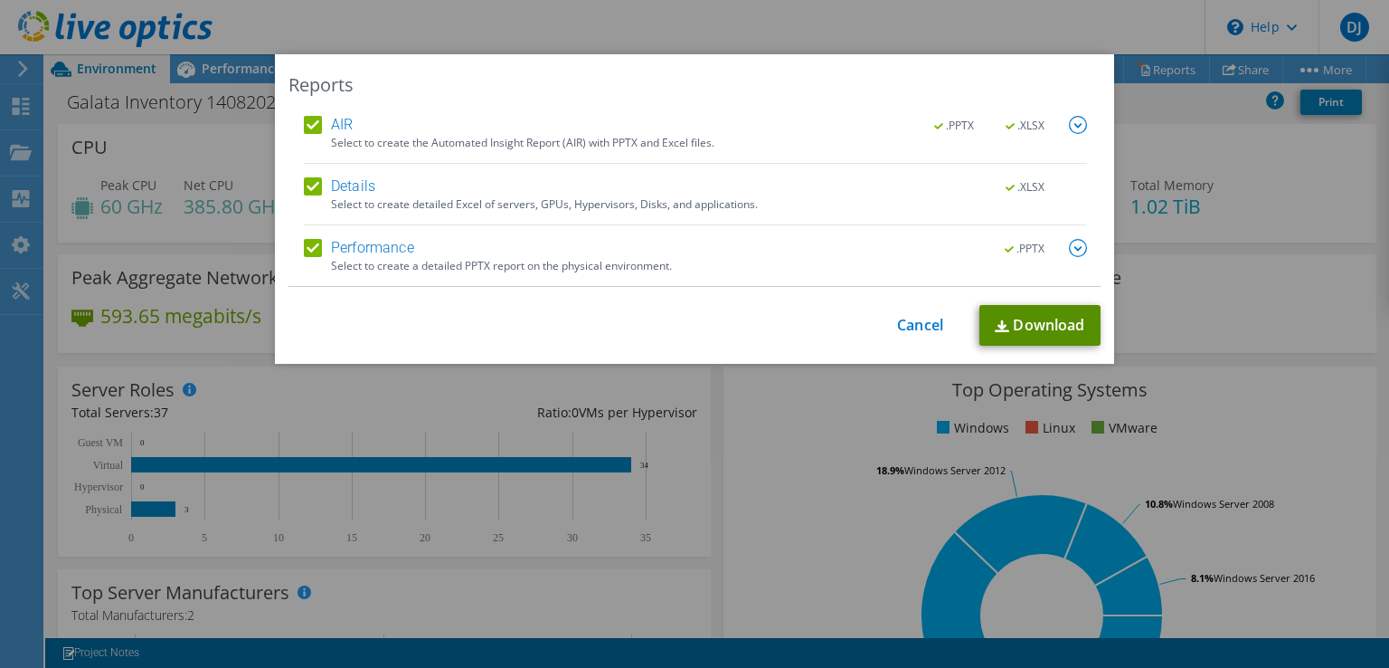
click at [1028, 323] on link "Download" at bounding box center [1040, 325] width 121 height 41
click at [921, 318] on link "Cancel" at bounding box center [920, 325] width 46 height 17
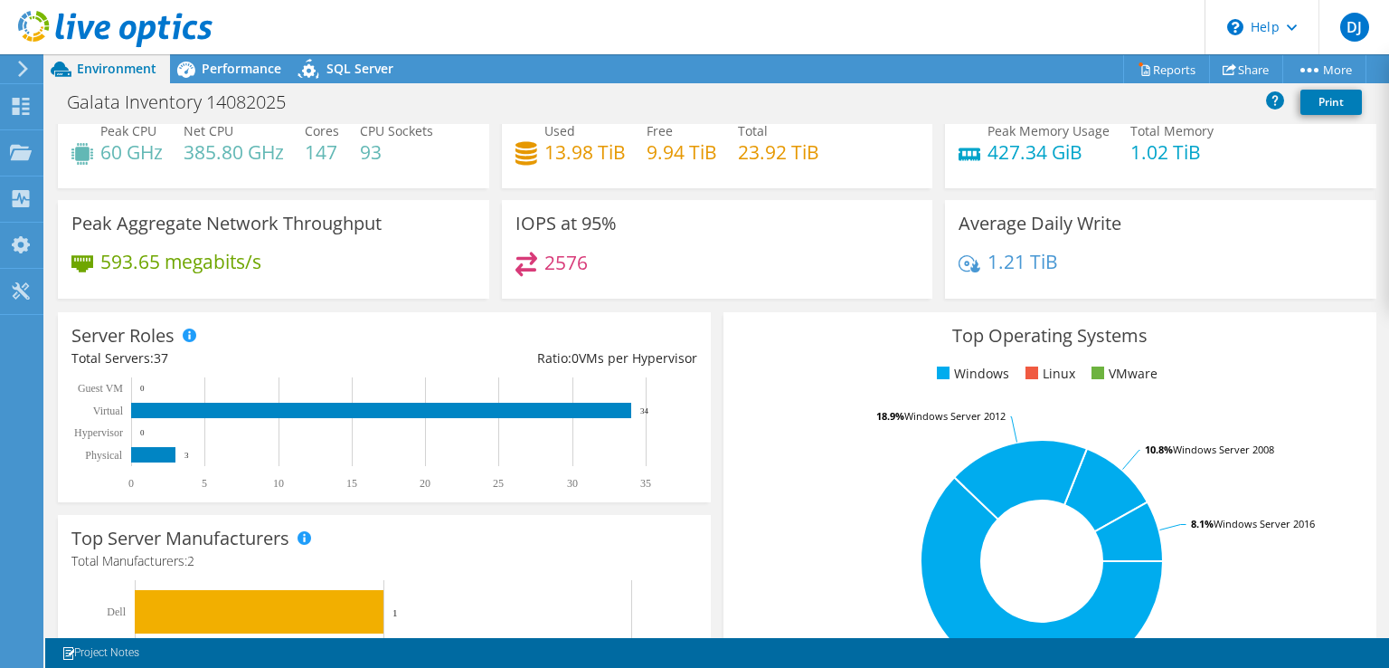
scroll to position [59, 0]
